Goal: Download file/media

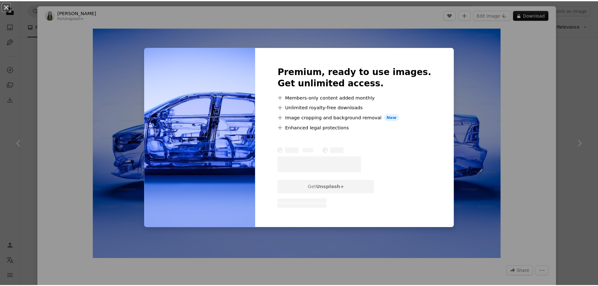
scroll to position [1131, 0]
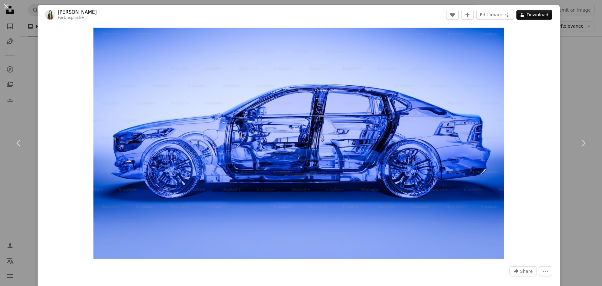
click at [552, 80] on div "Zoom in" at bounding box center [299, 142] width 522 height 237
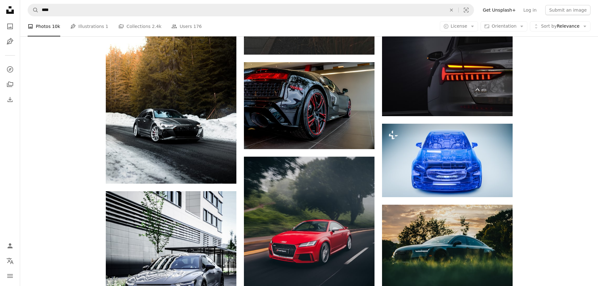
scroll to position [5649, 0]
